Goal: Transaction & Acquisition: Obtain resource

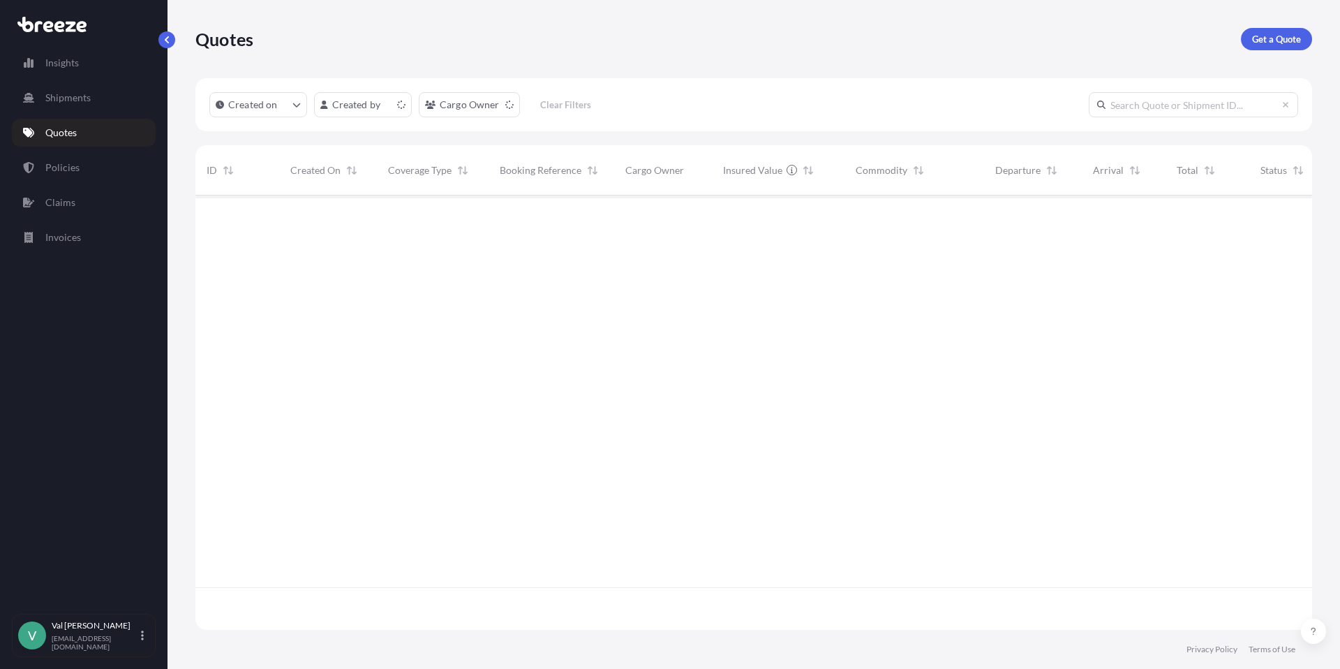
scroll to position [431, 1106]
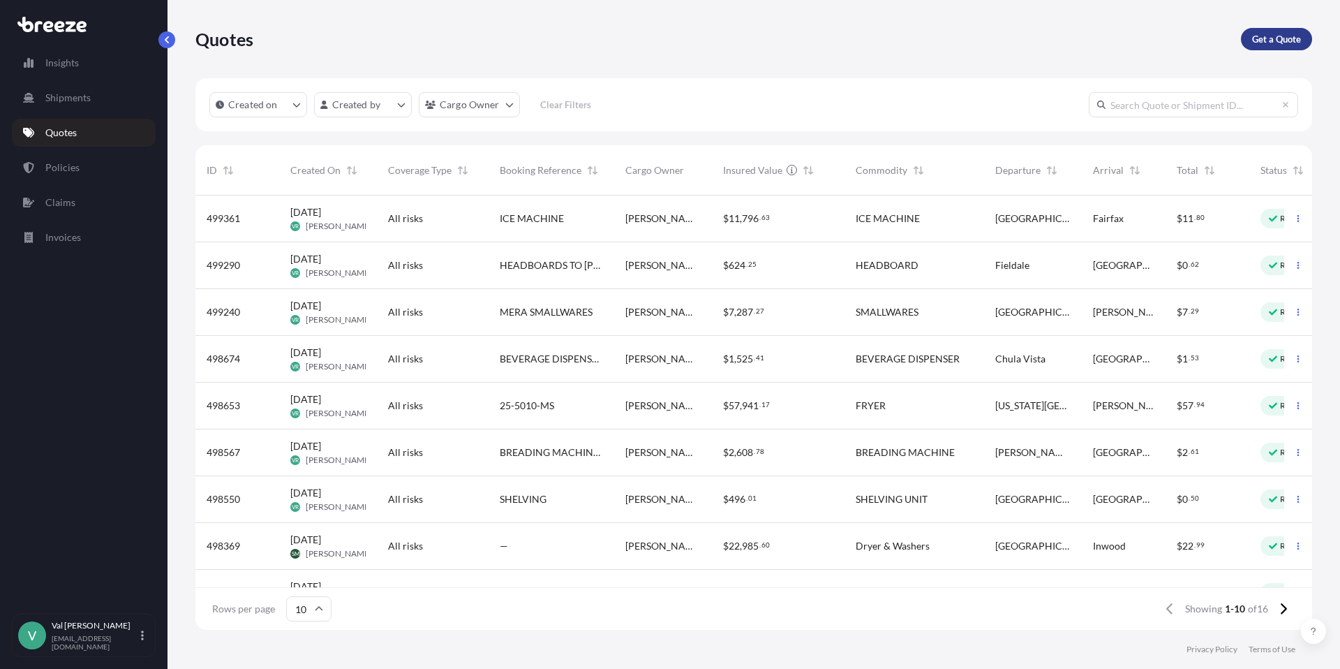
click at [1255, 36] on p "Get a Quote" at bounding box center [1276, 39] width 49 height 14
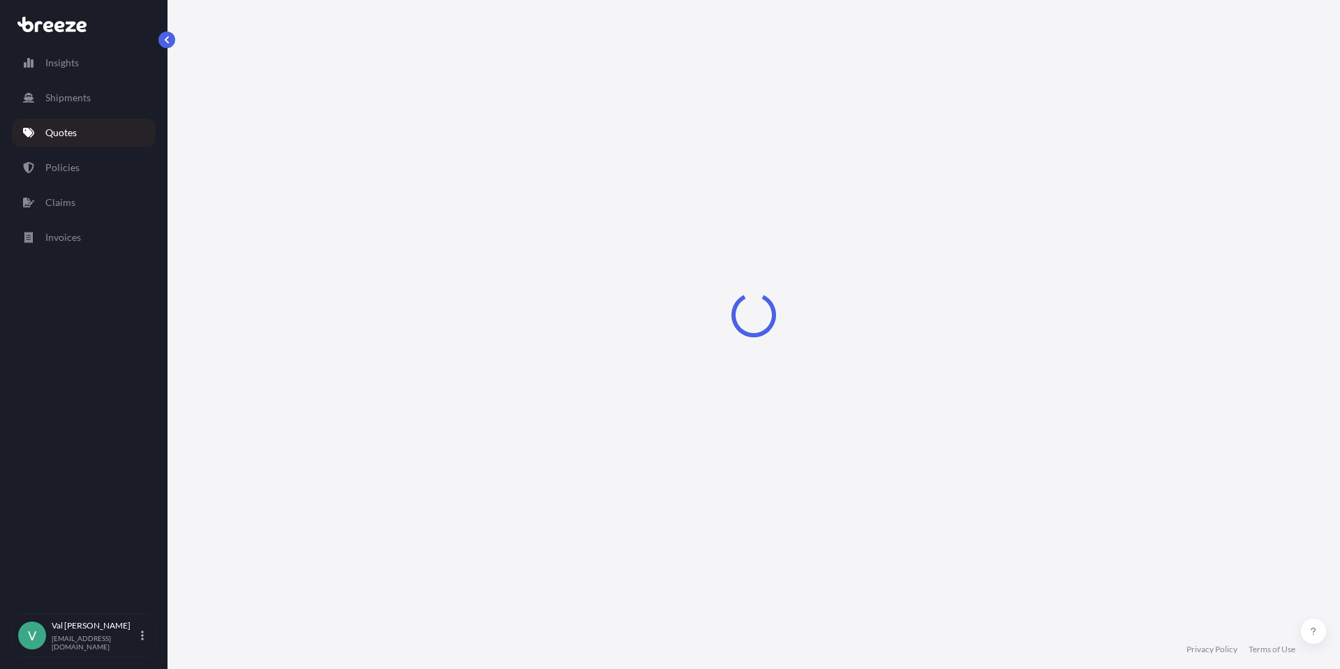
select select "Sea"
select select "1"
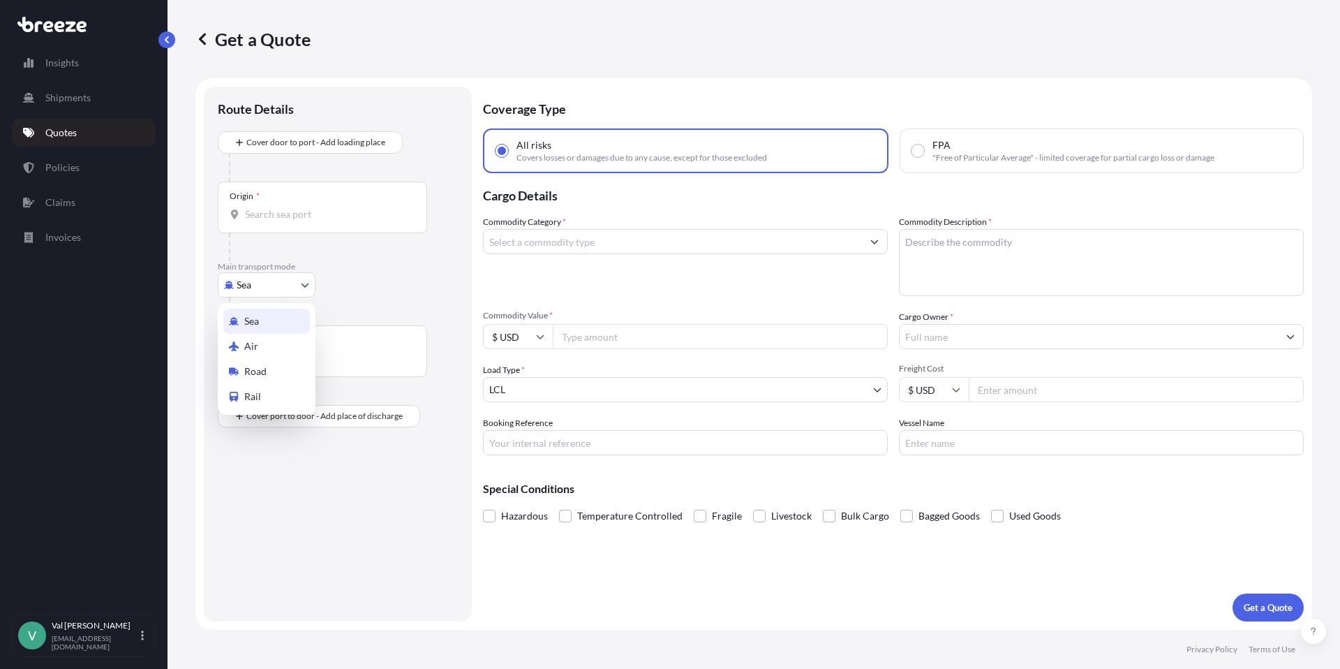
click at [297, 285] on body "Insights Shipments Quotes Policies Claims Invoices V [PERSON_NAME] [PERSON_NAME…" at bounding box center [670, 334] width 1340 height 669
click at [277, 365] on div "Road" at bounding box center [266, 371] width 87 height 25
select select "Road"
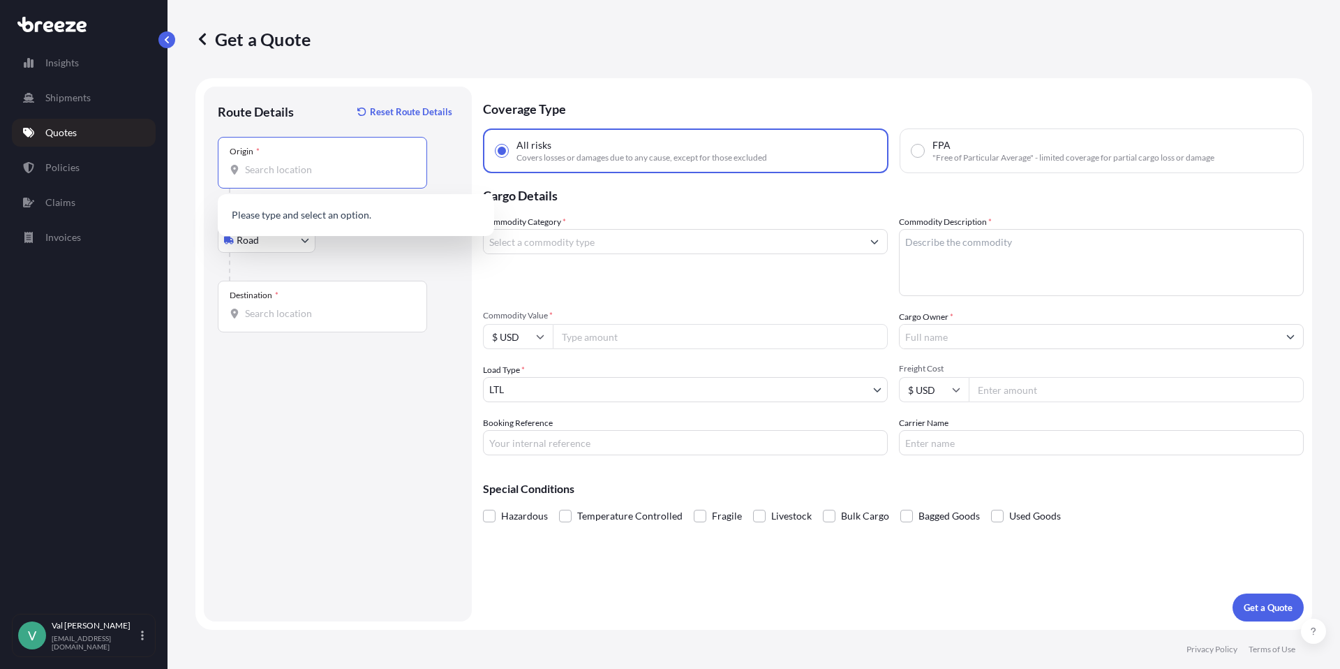
click at [296, 172] on input "Origin *" at bounding box center [327, 170] width 165 height 14
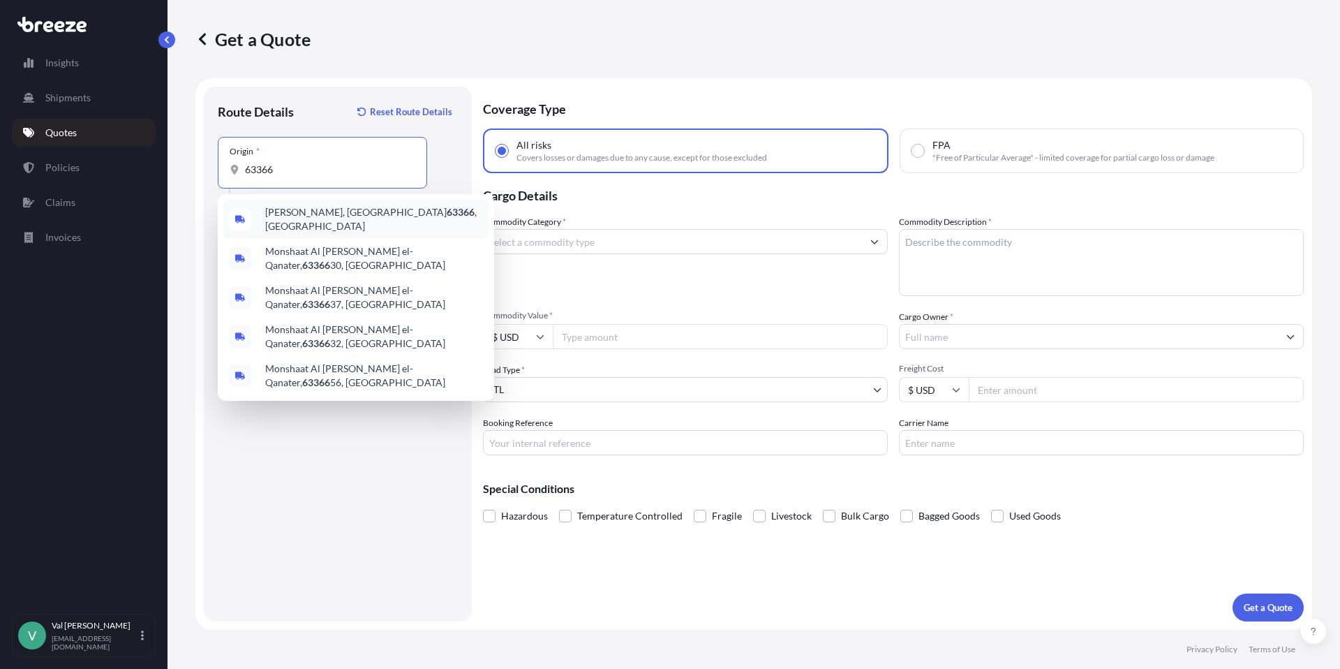
click at [311, 214] on span "[PERSON_NAME], [GEOGRAPHIC_DATA] , [GEOGRAPHIC_DATA]" at bounding box center [374, 219] width 218 height 28
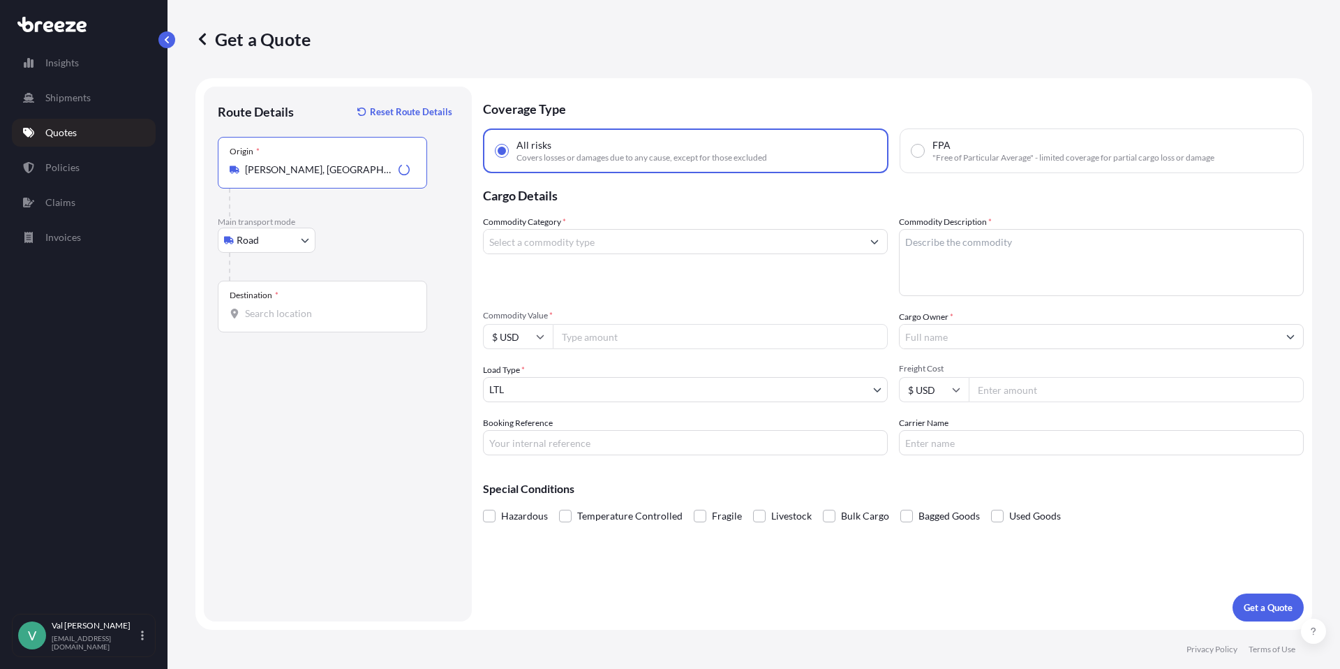
type input "[PERSON_NAME], [GEOGRAPHIC_DATA], [GEOGRAPHIC_DATA]"
click at [297, 318] on input "Destination *" at bounding box center [327, 313] width 165 height 14
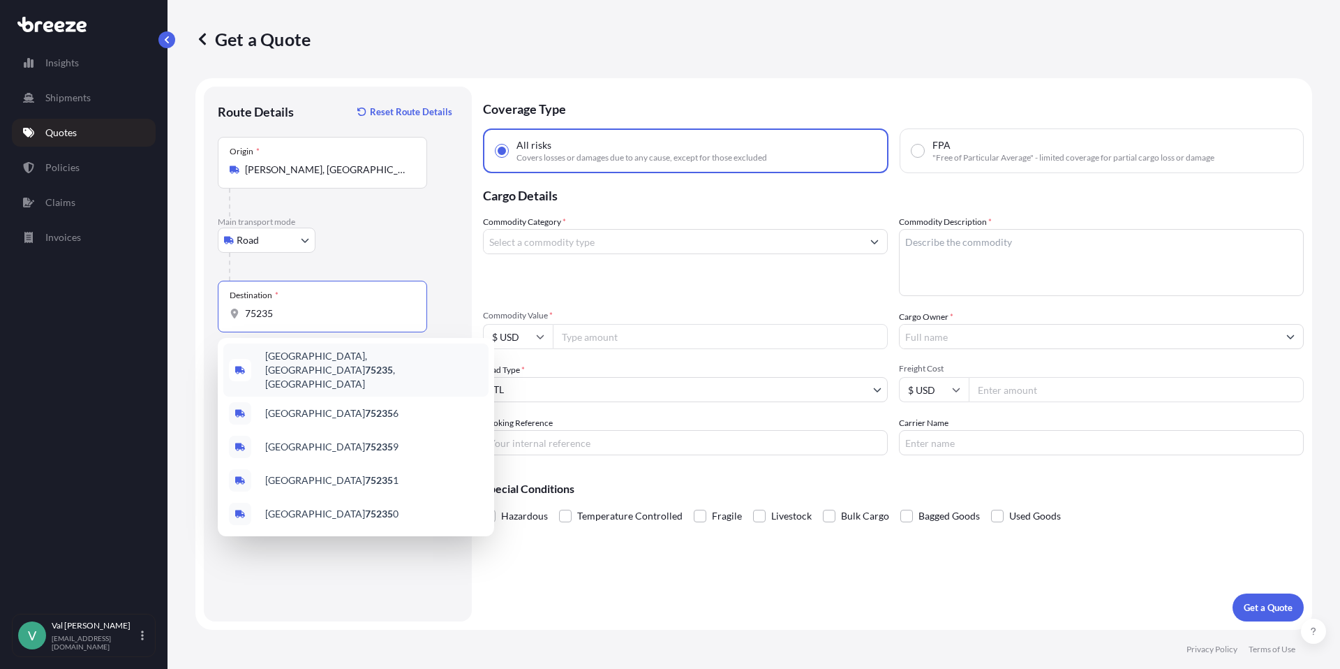
click at [308, 355] on span "[GEOGRAPHIC_DATA] , [GEOGRAPHIC_DATA]" at bounding box center [374, 370] width 218 height 42
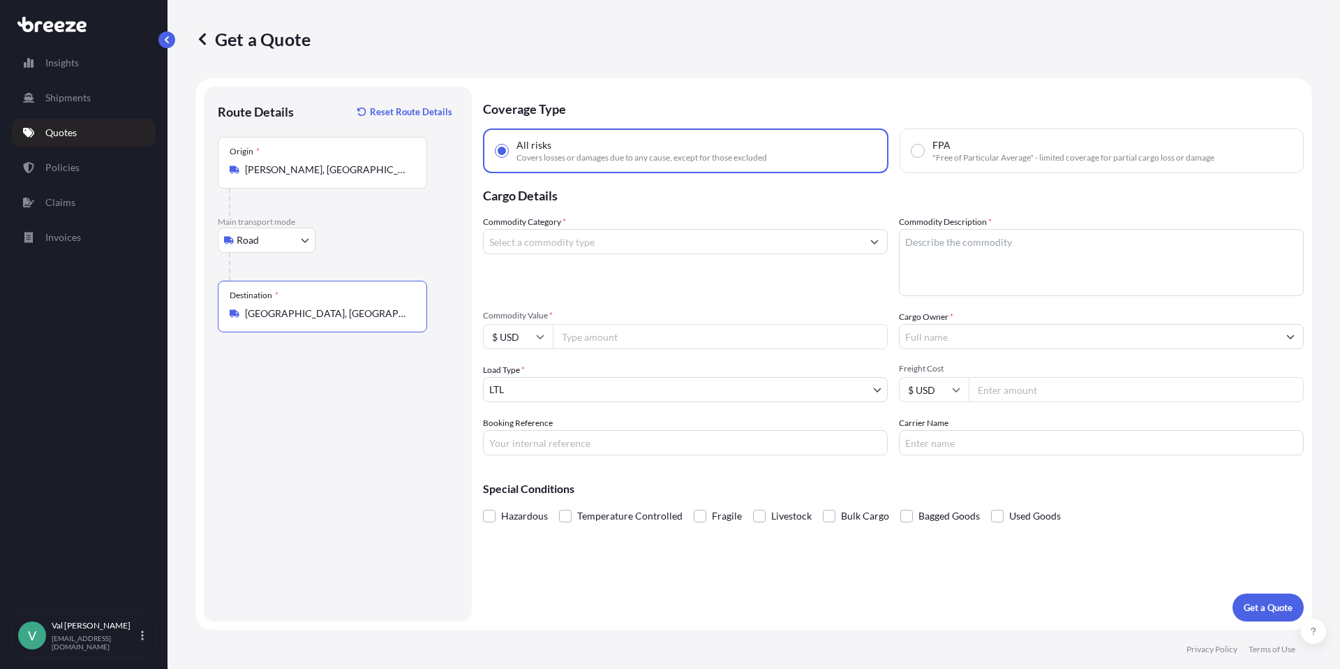
type input "[GEOGRAPHIC_DATA], [GEOGRAPHIC_DATA]"
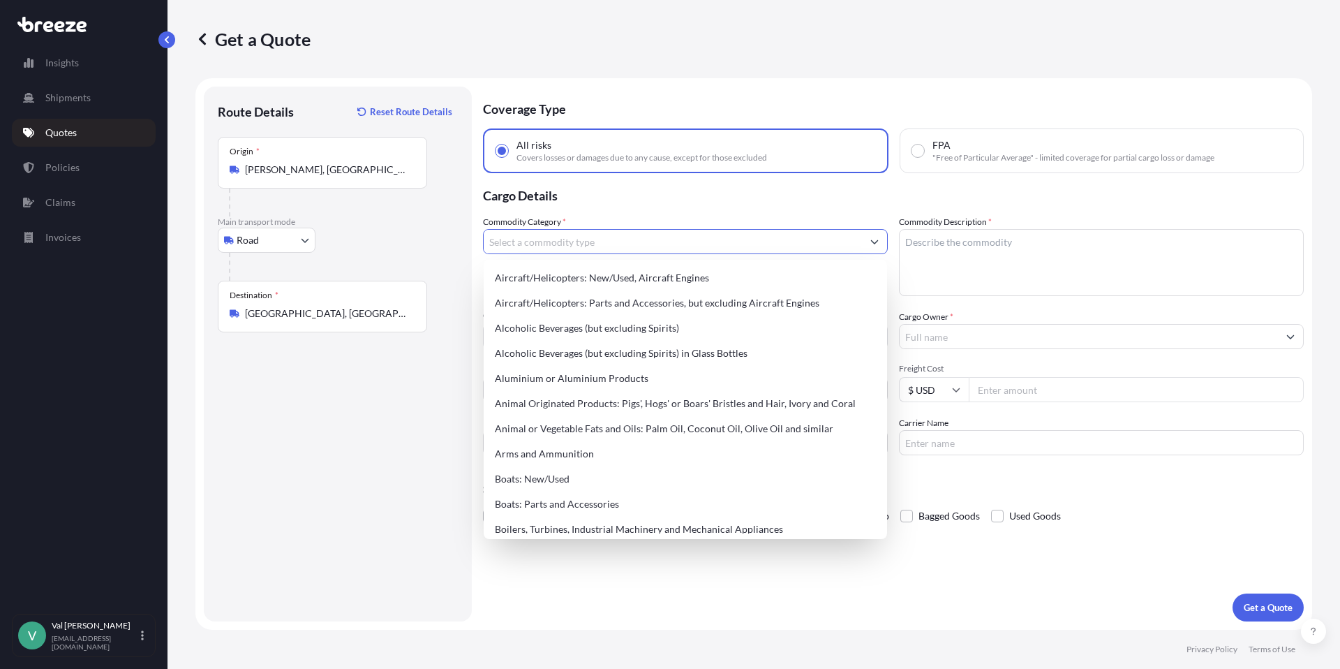
click at [560, 245] on input "Commodity Category *" at bounding box center [673, 241] width 378 height 25
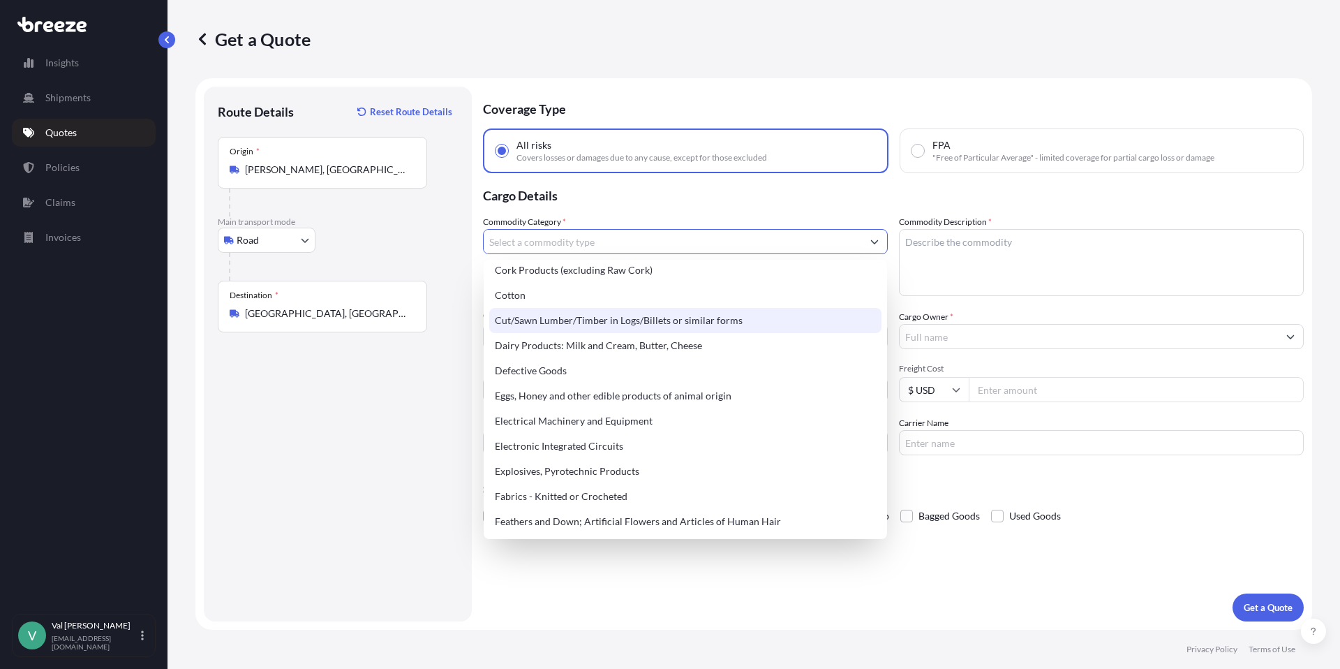
scroll to position [713, 0]
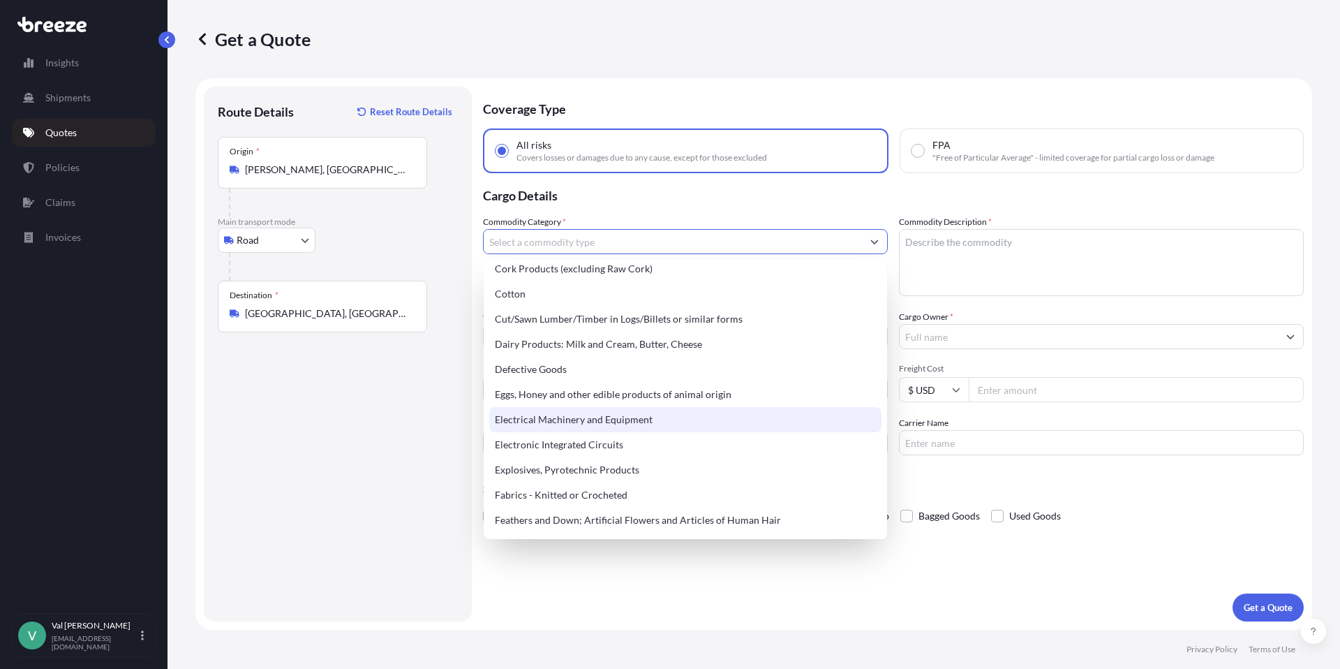
click at [593, 417] on div "Electrical Machinery and Equipment" at bounding box center [685, 419] width 392 height 25
type input "Electrical Machinery and Equipment"
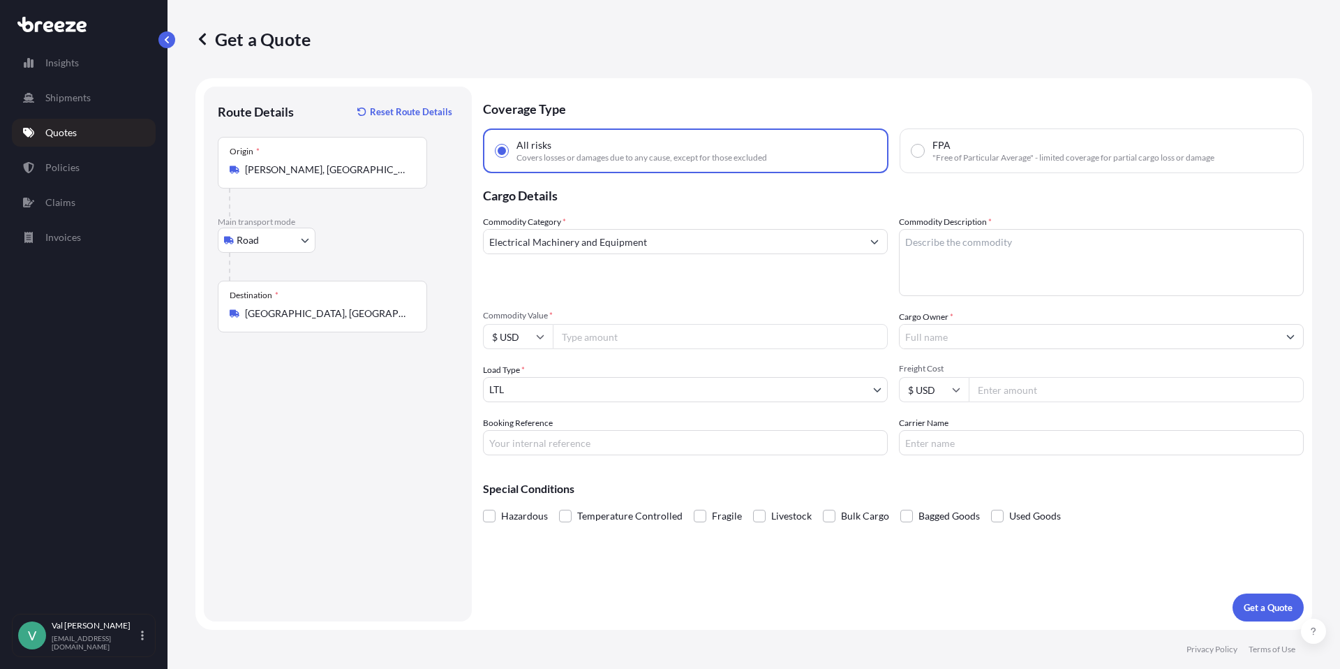
click at [599, 336] on input "Commodity Value *" at bounding box center [720, 336] width 335 height 25
type input "9408.60"
click at [595, 440] on input "Booking Reference" at bounding box center [685, 442] width 405 height 25
type input "DAL [DEMOGRAPHIC_DATA]"
click at [954, 244] on textarea "Commodity Description *" at bounding box center [1101, 262] width 405 height 67
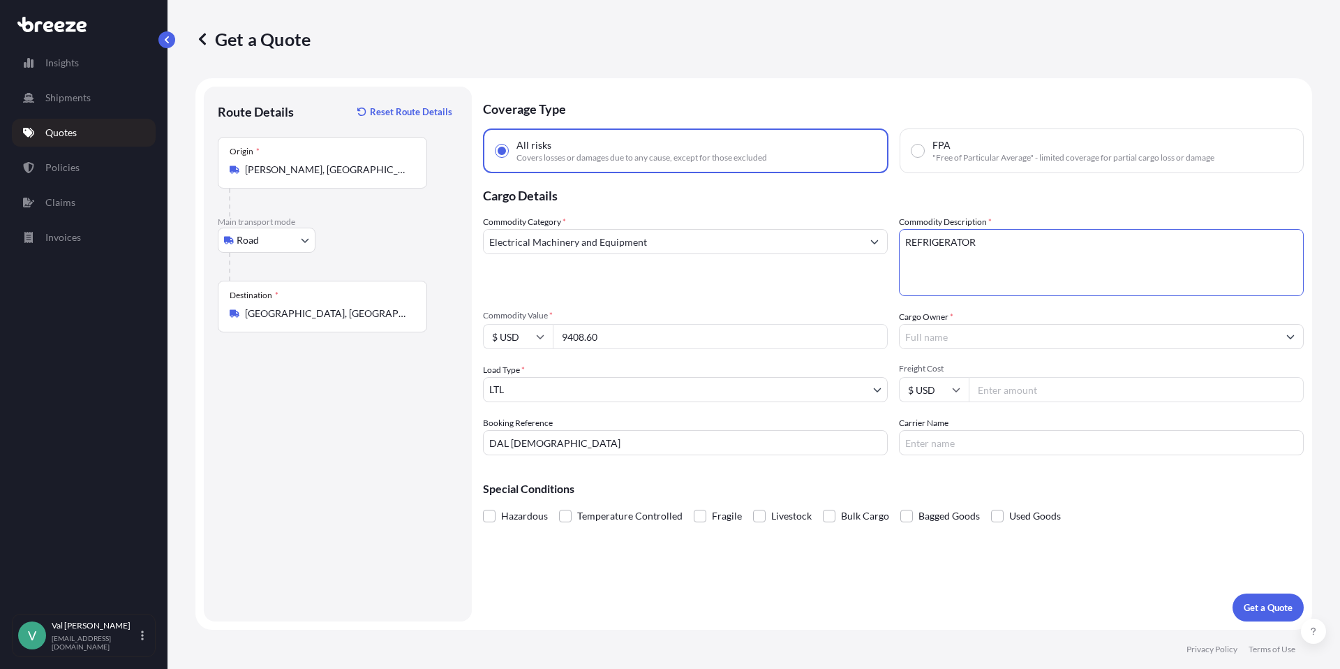
type textarea "REFRIGERATOR"
click at [935, 340] on input "Cargo Owner *" at bounding box center [1089, 336] width 378 height 25
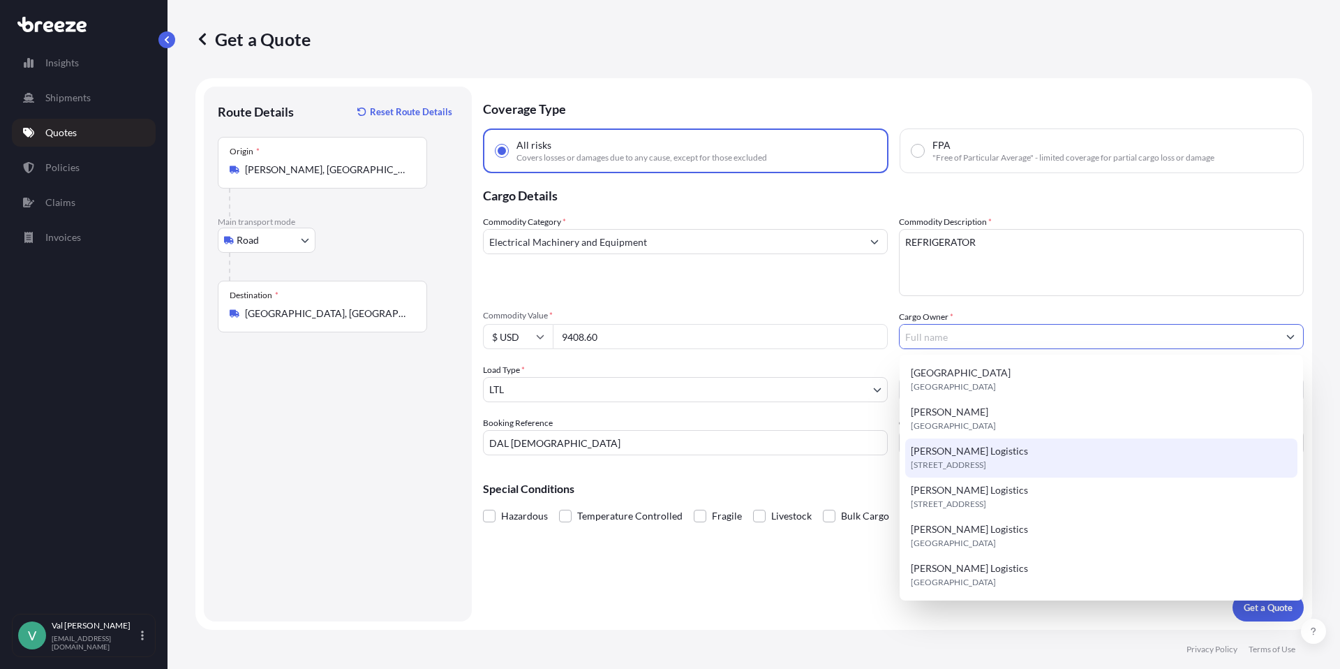
click at [973, 452] on span "[PERSON_NAME] Logistics" at bounding box center [969, 451] width 117 height 14
type input "[PERSON_NAME] Logistics"
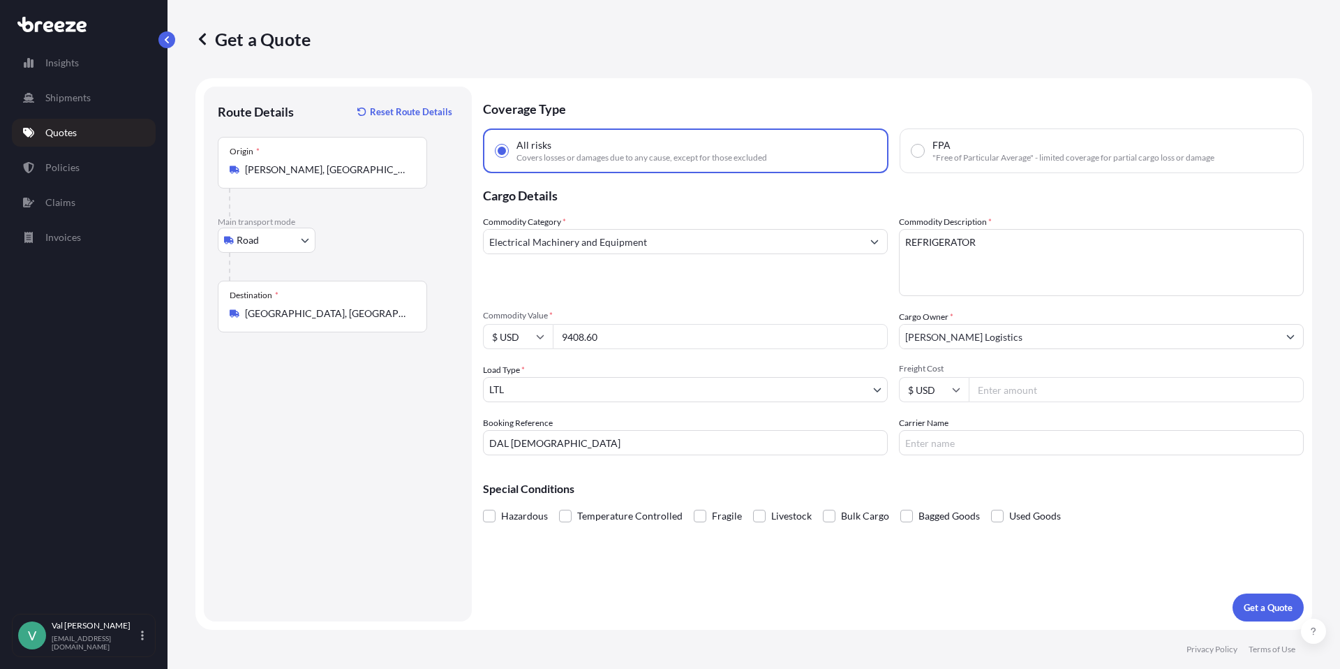
click at [1047, 387] on input "Freight Cost" at bounding box center [1136, 389] width 335 height 25
type input "375.31"
click at [1020, 440] on input "Carrier Name" at bounding box center [1101, 442] width 405 height 25
type input "TFORCE"
click at [1265, 605] on p "Get a Quote" at bounding box center [1268, 607] width 49 height 14
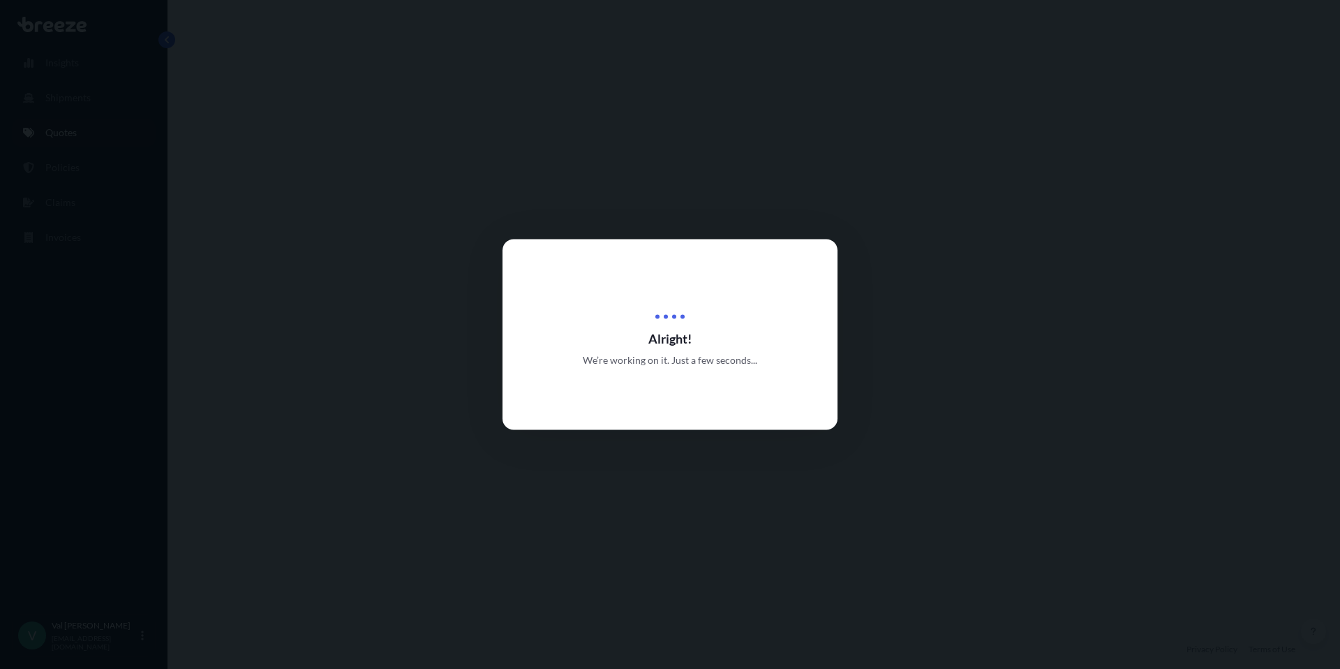
select select "Road"
select select "1"
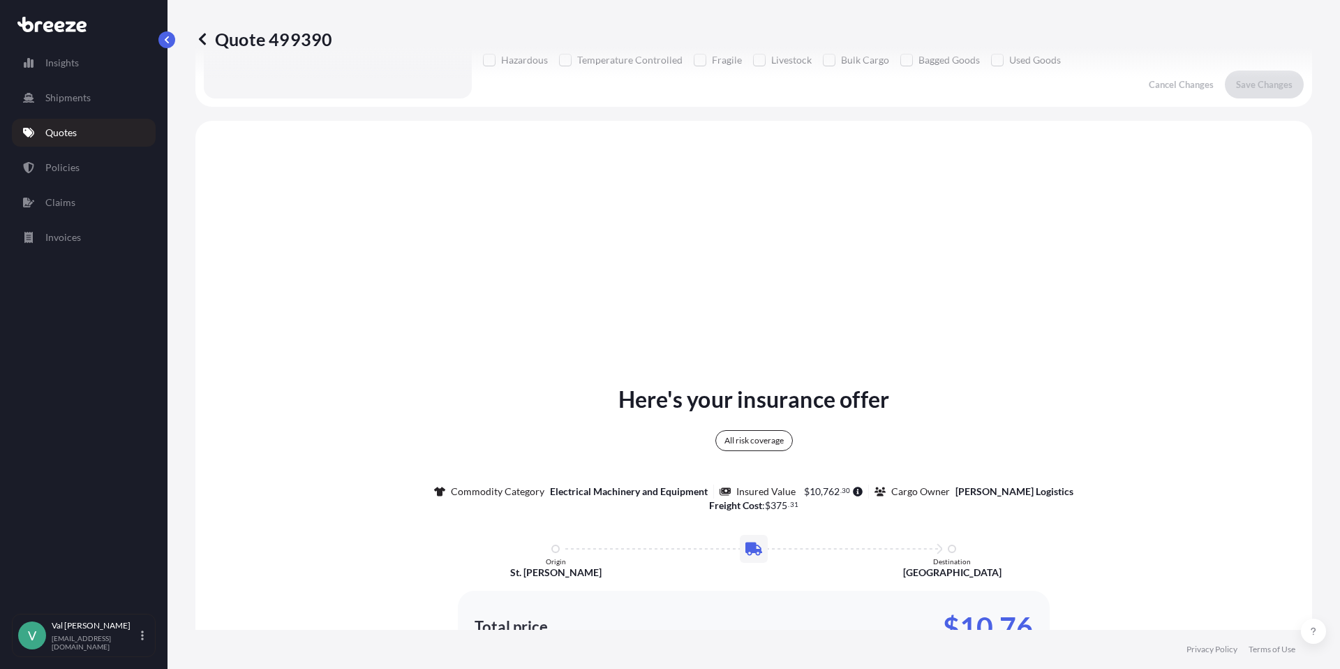
scroll to position [507, 0]
